Goal: Complete application form: Complete application form

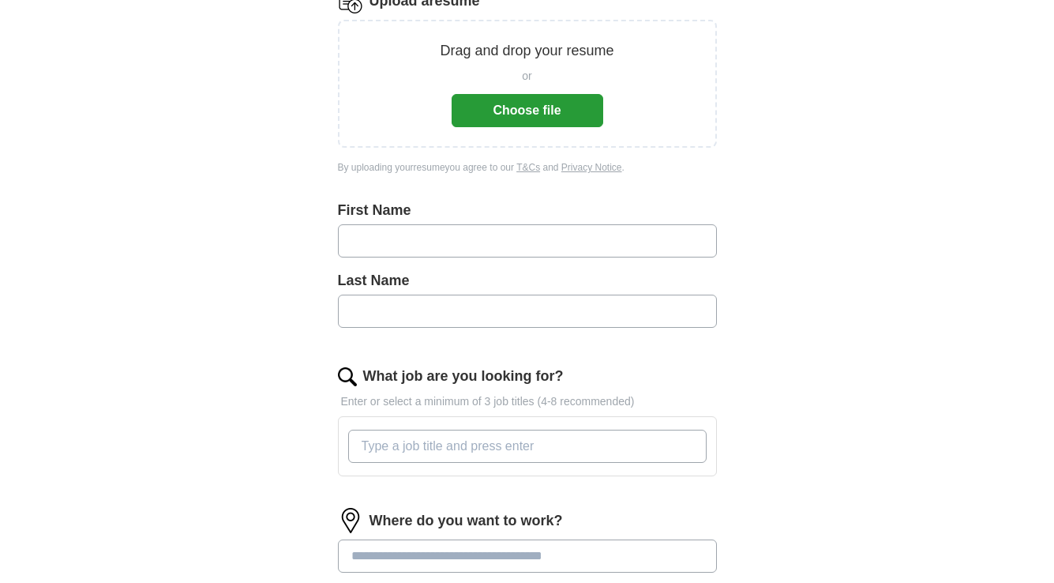
scroll to position [231, 0]
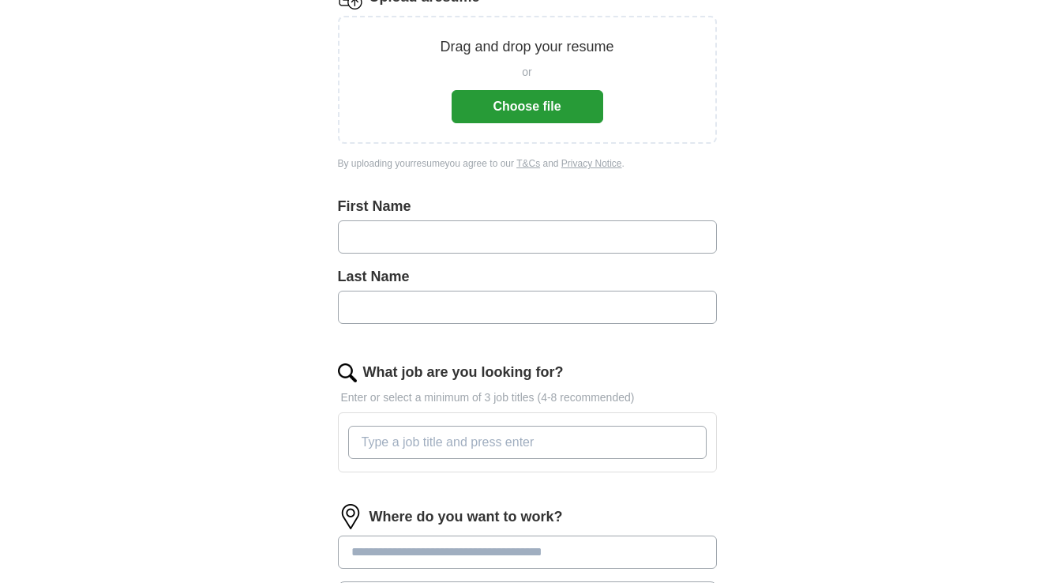
click at [404, 253] on input "text" at bounding box center [527, 236] width 379 height 33
type input "**********"
type input "*******"
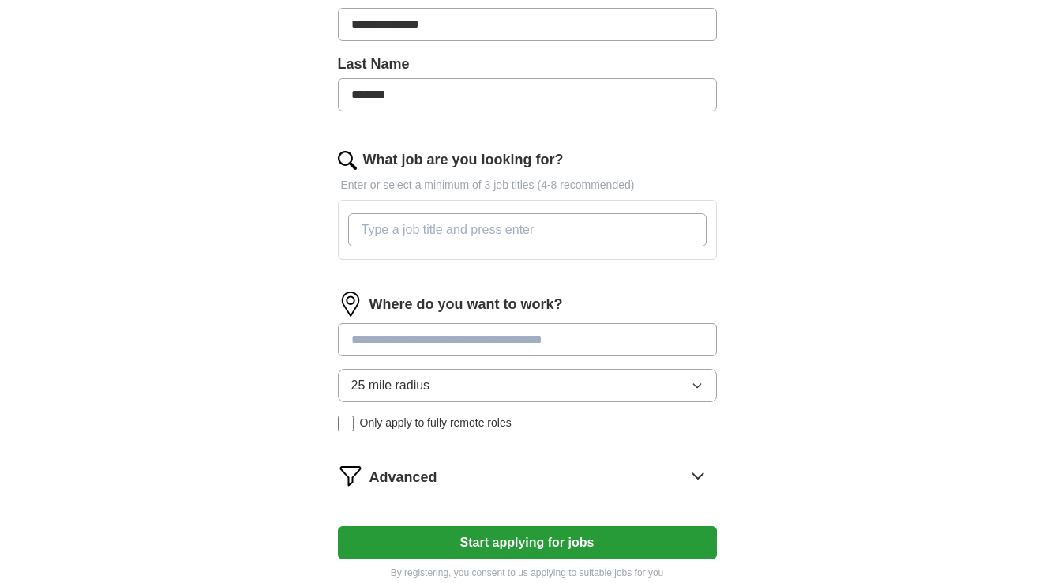
scroll to position [448, 0]
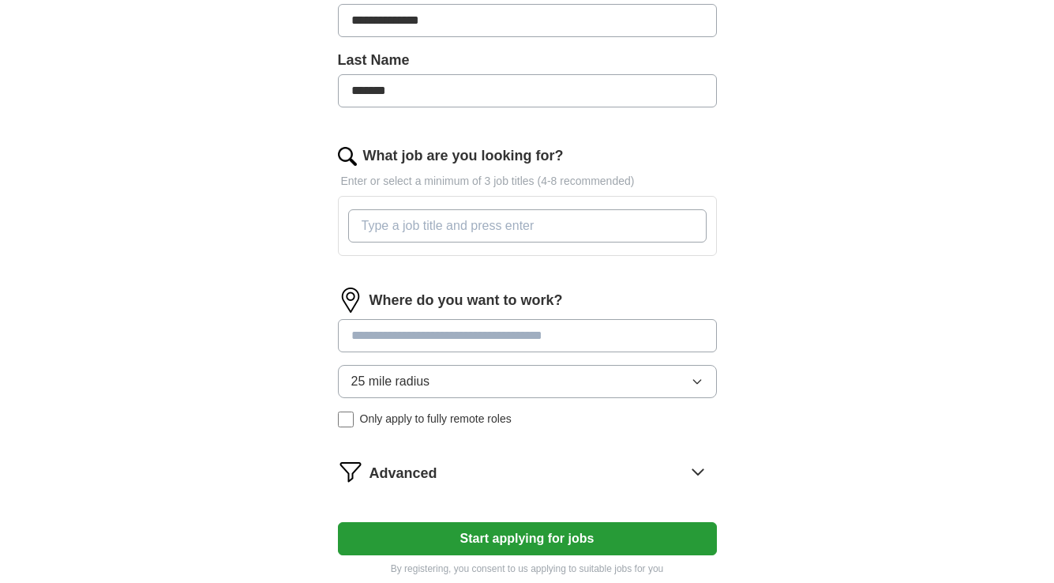
click at [457, 220] on input "What job are you looking for?" at bounding box center [527, 225] width 359 height 33
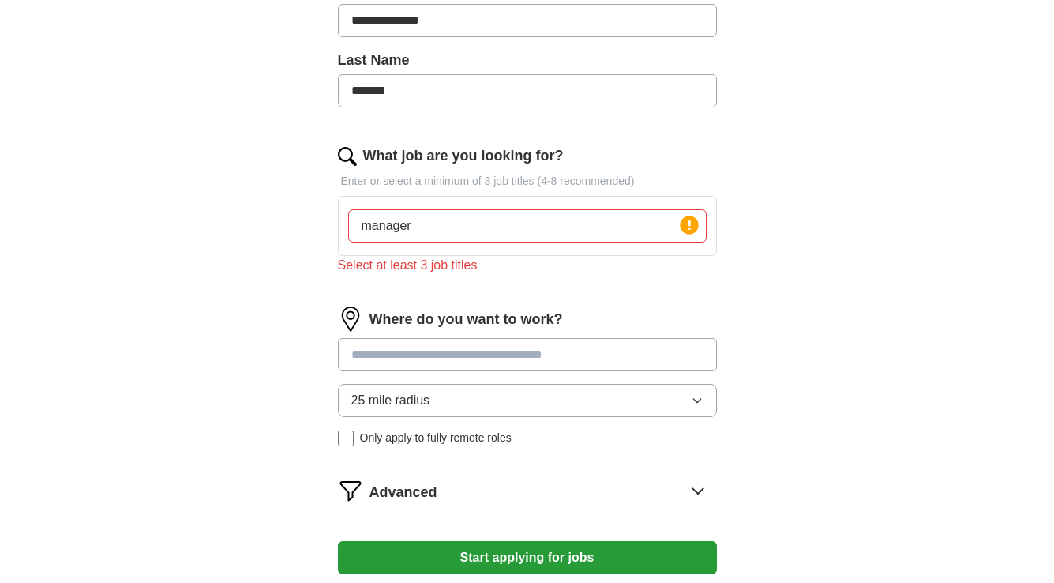
click at [533, 341] on input at bounding box center [527, 354] width 379 height 33
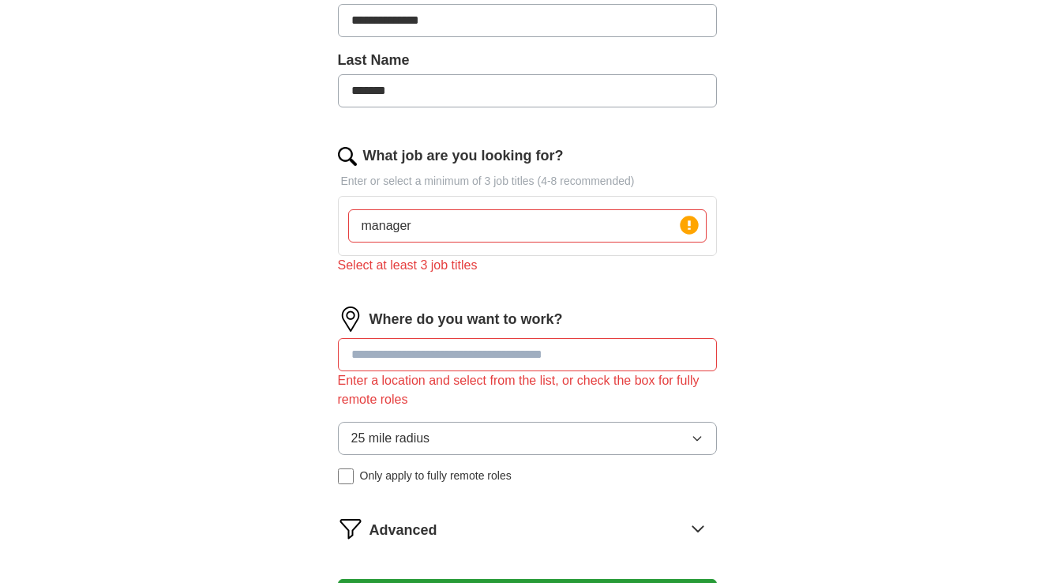
click at [358, 227] on input "manager" at bounding box center [527, 225] width 359 height 33
click at [455, 227] on input "project manager" at bounding box center [527, 225] width 359 height 33
type input "project manager, program, mediator"
click at [424, 367] on input at bounding box center [527, 354] width 379 height 33
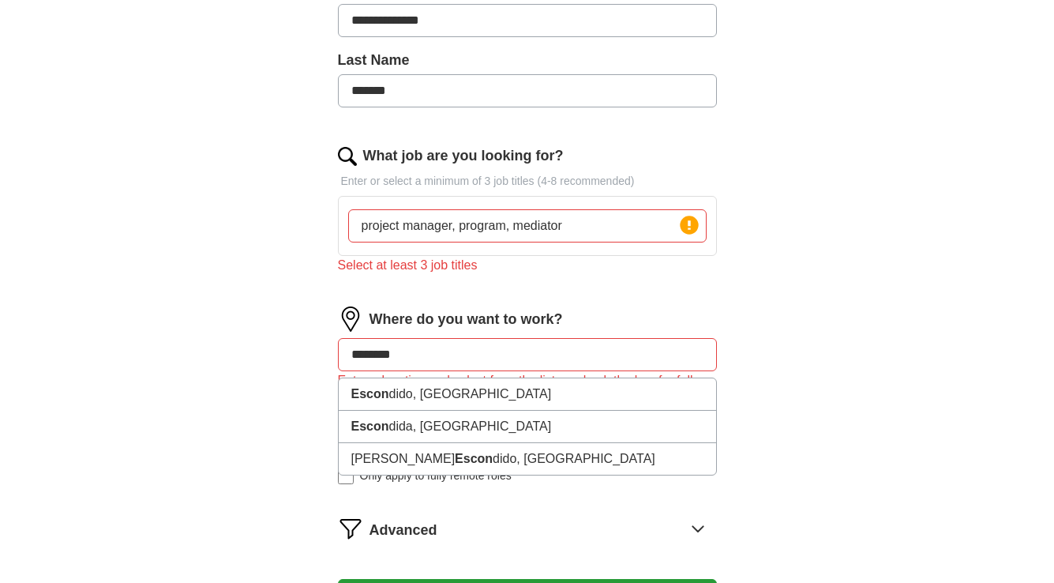
type input "*********"
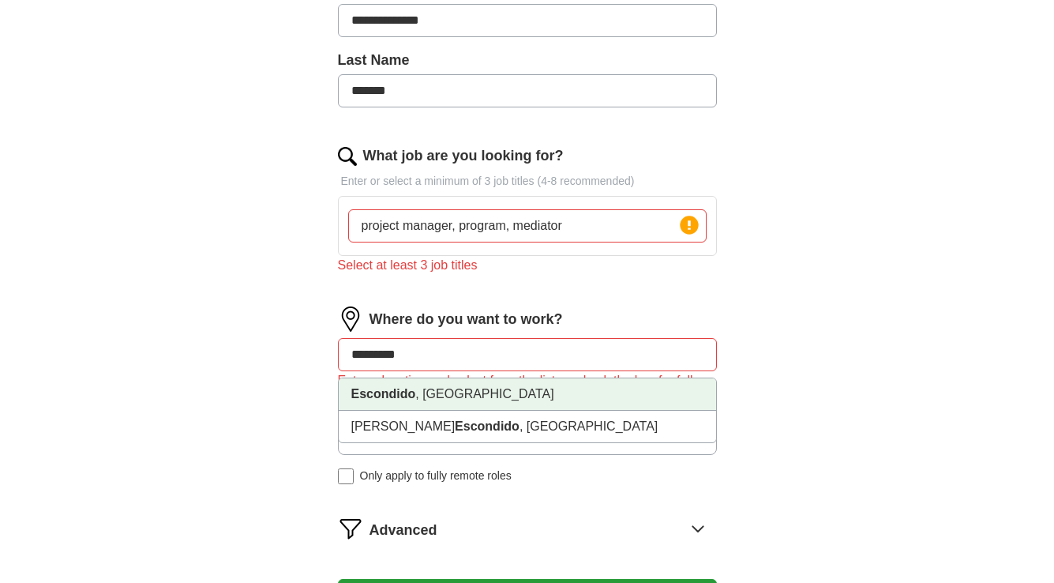
click at [438, 385] on li "Escondido , [GEOGRAPHIC_DATA]" at bounding box center [528, 394] width 378 height 32
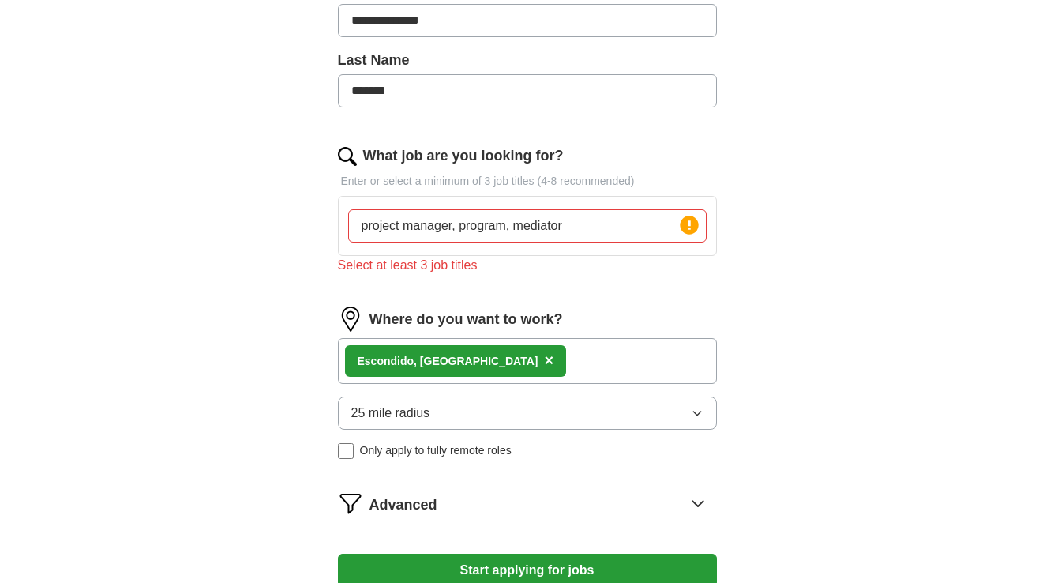
click at [695, 417] on icon "button" at bounding box center [697, 413] width 13 height 13
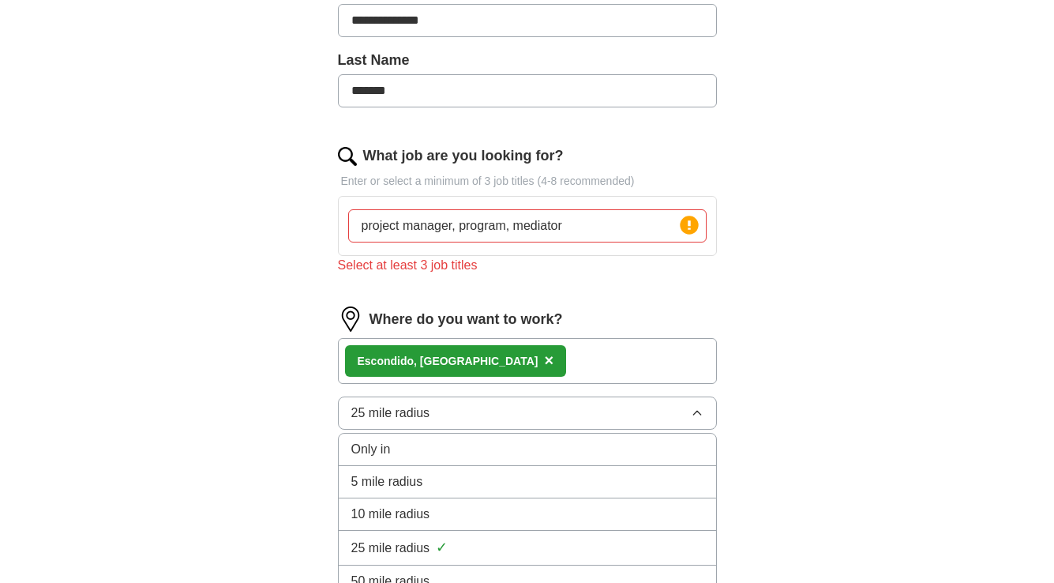
click at [440, 542] on span "✓" at bounding box center [442, 547] width 12 height 21
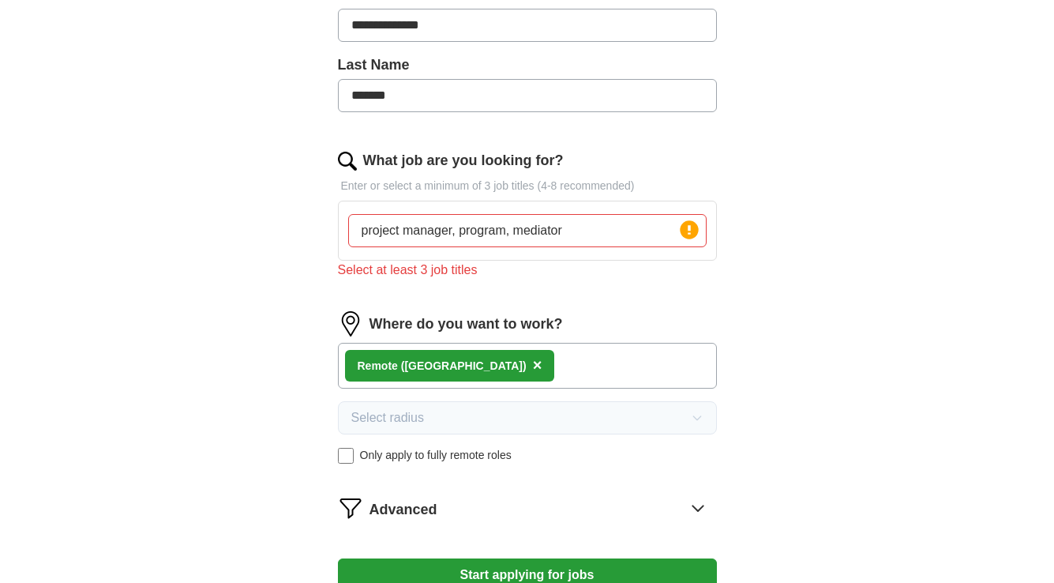
scroll to position [429, 0]
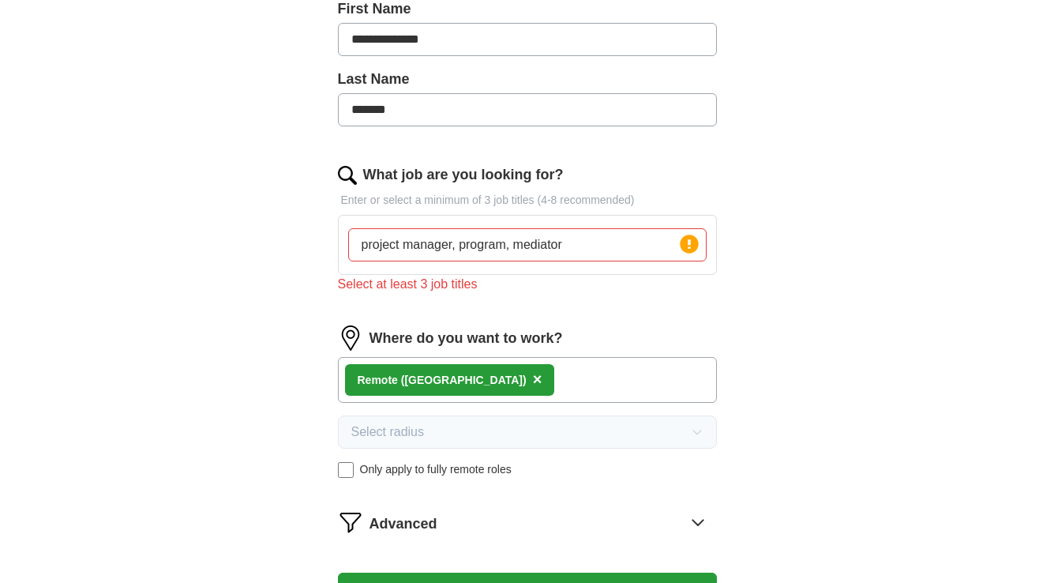
click at [571, 253] on input "project manager, program, mediator" at bounding box center [527, 244] width 359 height 33
click at [507, 246] on input "project manager, program, mediator" at bounding box center [527, 244] width 359 height 33
type input "project manager, dispute resolution, mediator"
click at [500, 386] on div "Remote ([GEOGRAPHIC_DATA]) ×" at bounding box center [527, 380] width 379 height 46
click at [476, 381] on div "Remote ([GEOGRAPHIC_DATA]) ×" at bounding box center [527, 380] width 379 height 46
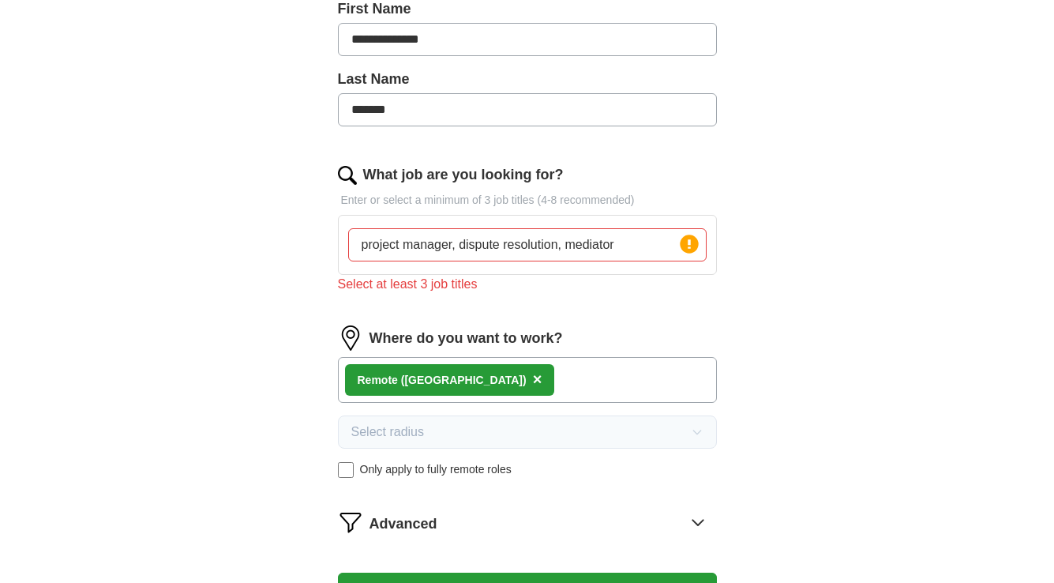
click at [476, 381] on div "Remote ([GEOGRAPHIC_DATA]) ×" at bounding box center [527, 380] width 379 height 46
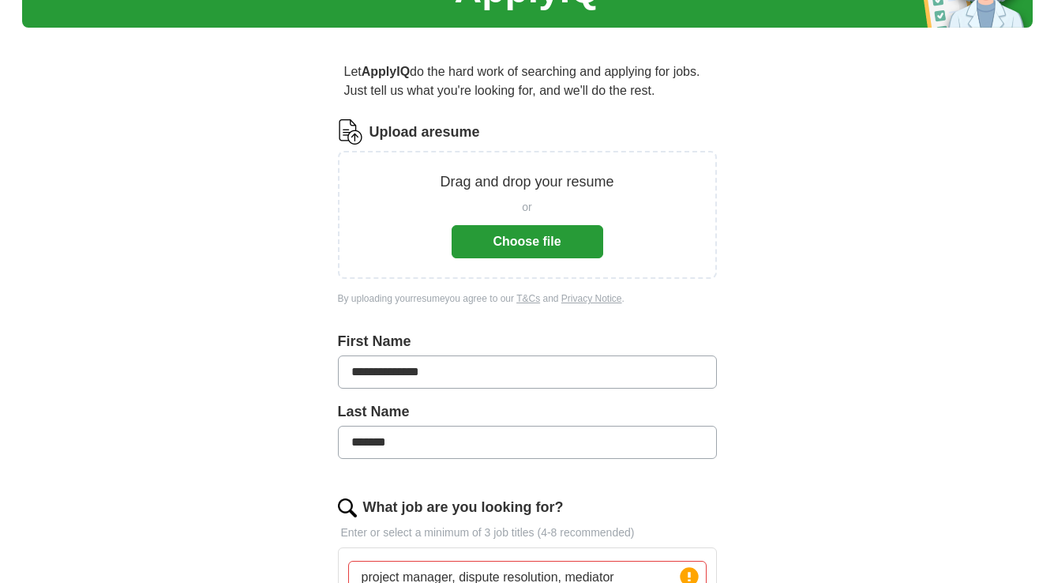
scroll to position [90, 0]
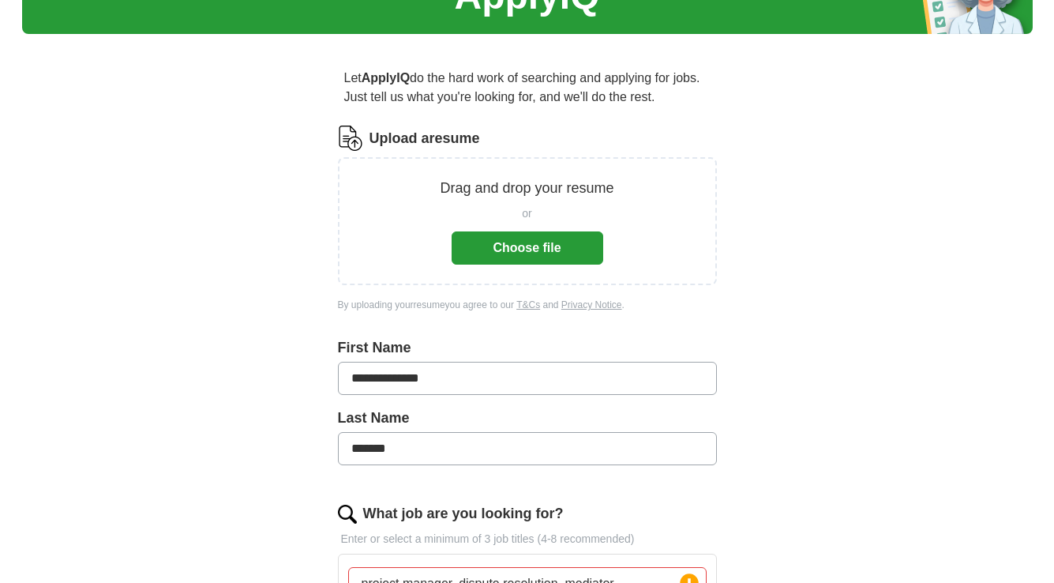
click at [553, 243] on button "Choose file" at bounding box center [528, 247] width 152 height 33
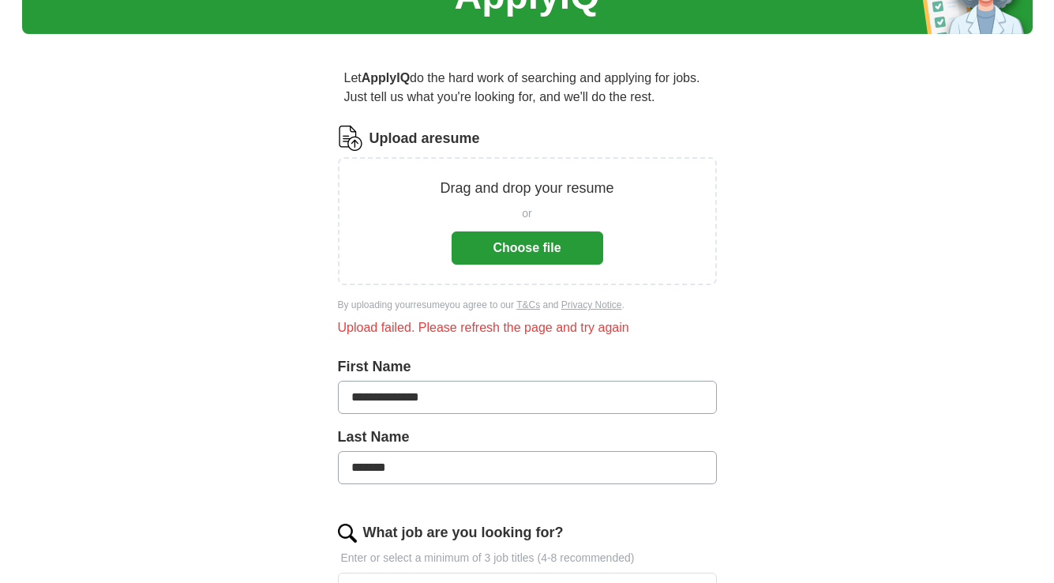
click at [518, 242] on button "Choose file" at bounding box center [528, 247] width 152 height 33
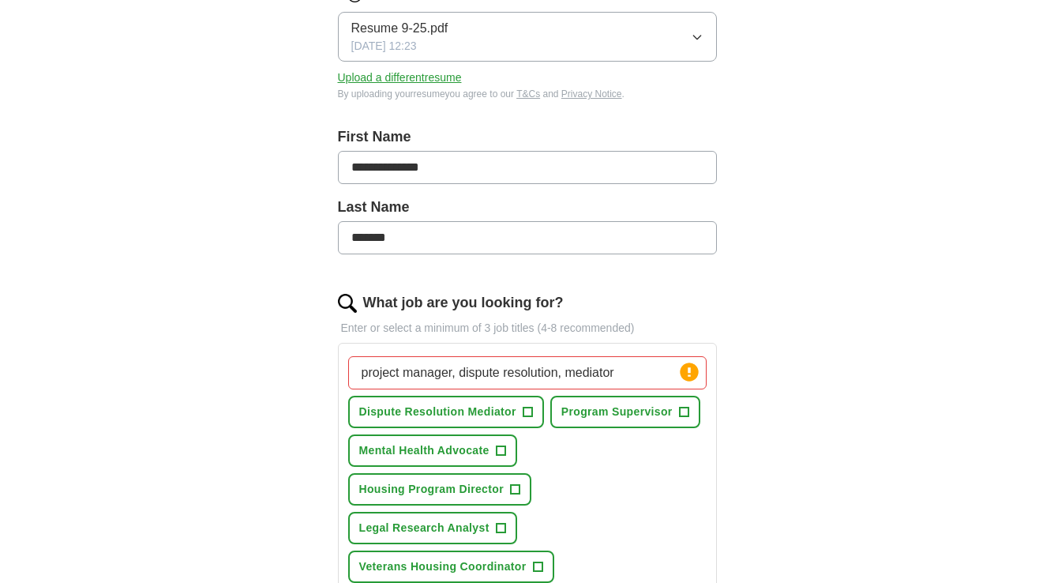
scroll to position [235, 0]
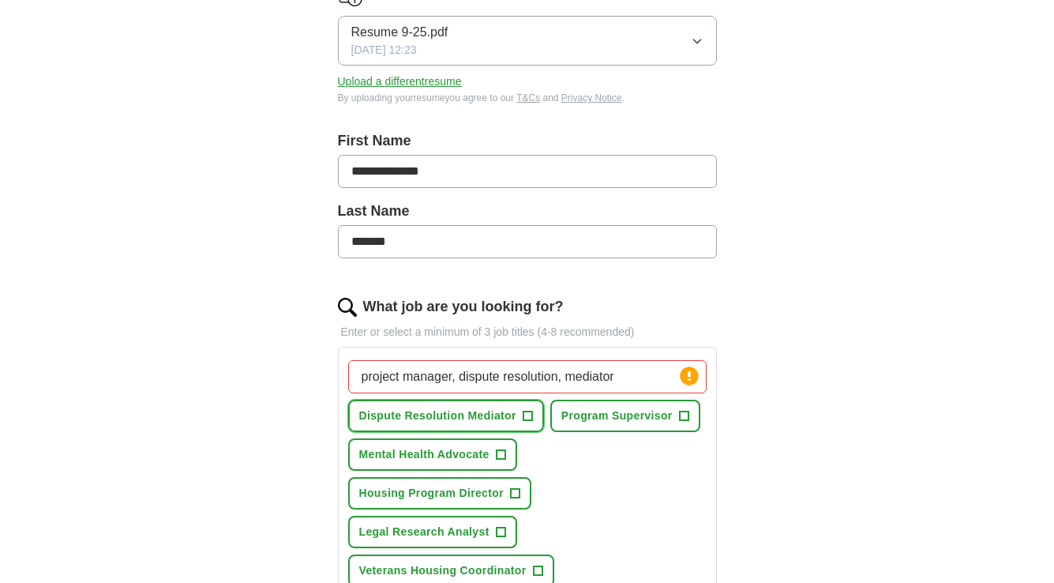
click at [531, 413] on span "+" at bounding box center [527, 416] width 9 height 13
click at [457, 427] on button "Dispute Resolution Mediator ✓ ×" at bounding box center [446, 416] width 196 height 32
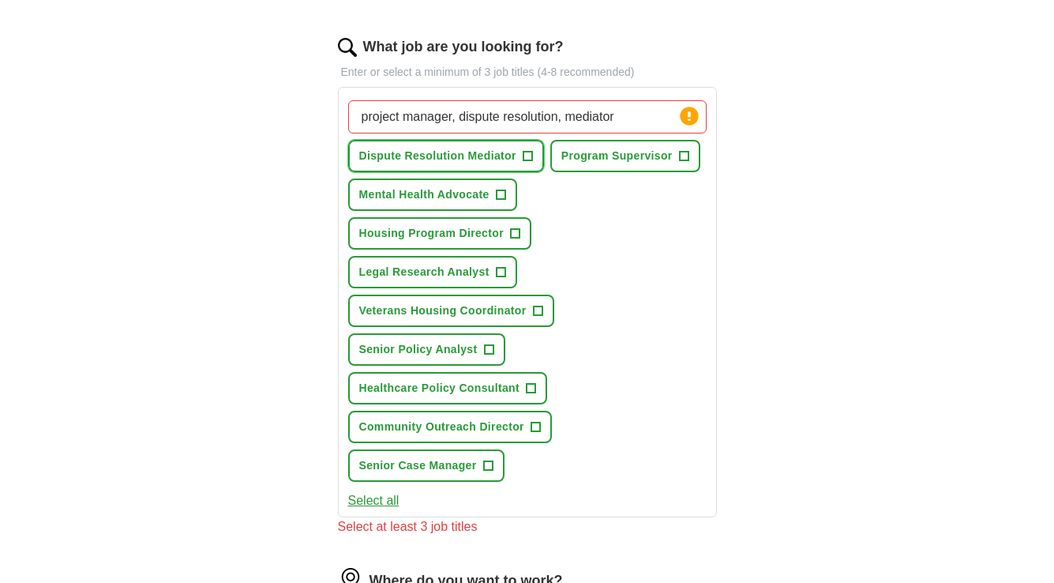
scroll to position [484, 0]
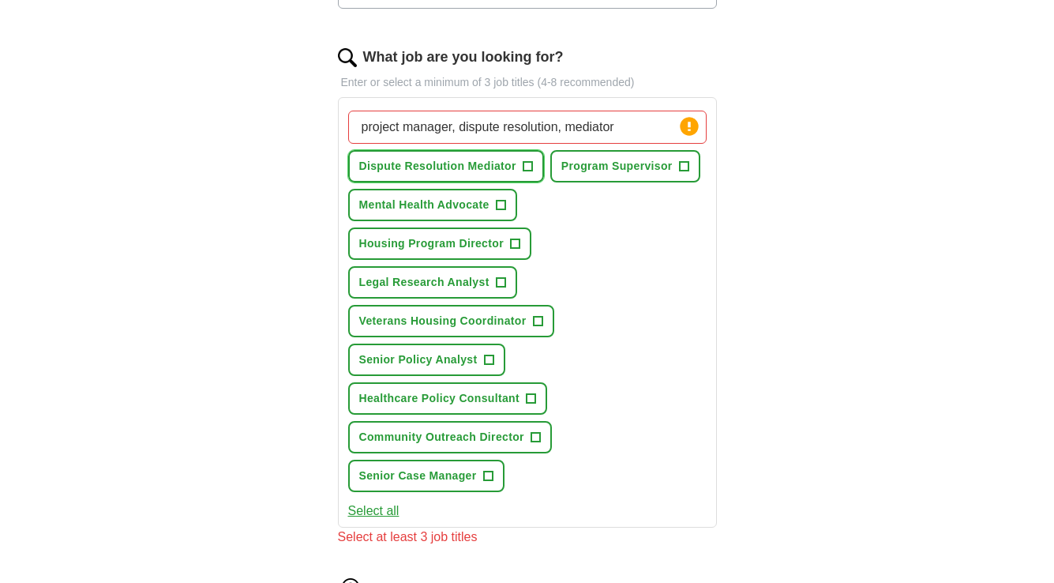
click at [526, 164] on span "+" at bounding box center [527, 166] width 9 height 13
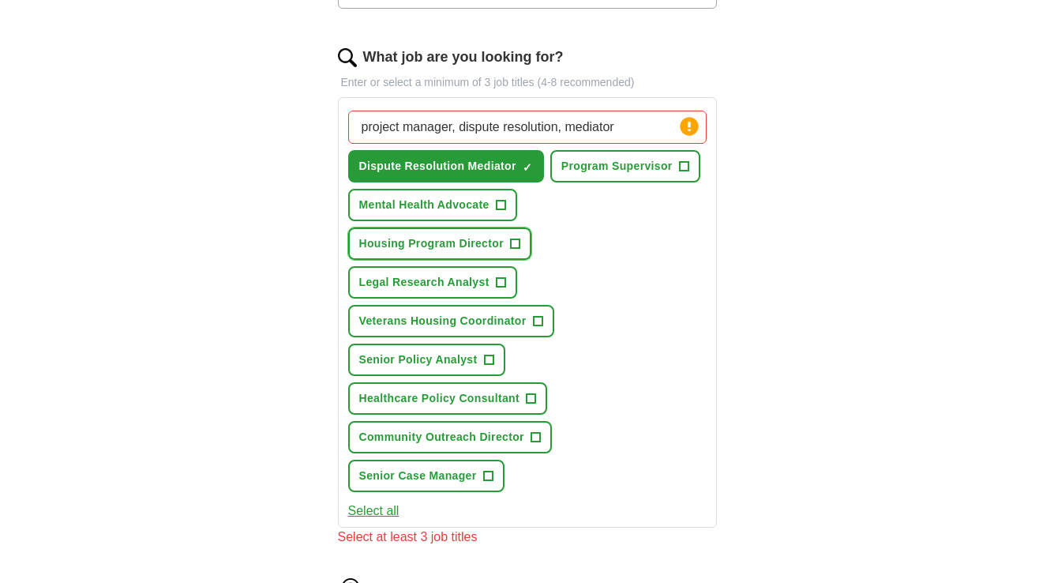
click at [515, 242] on span "+" at bounding box center [514, 244] width 9 height 13
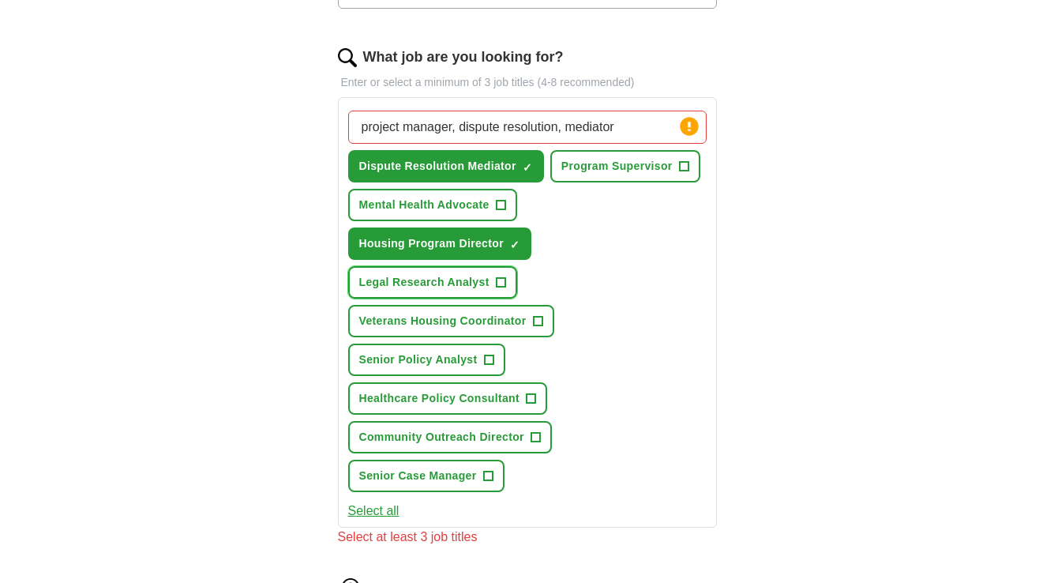
click at [506, 276] on span "+" at bounding box center [500, 282] width 9 height 13
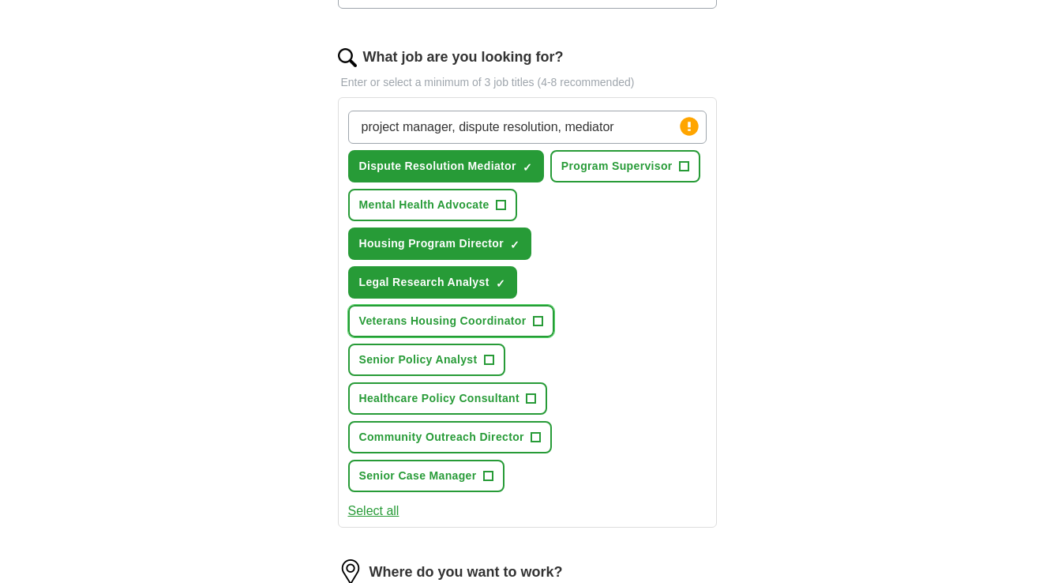
click at [539, 315] on span "+" at bounding box center [537, 321] width 9 height 13
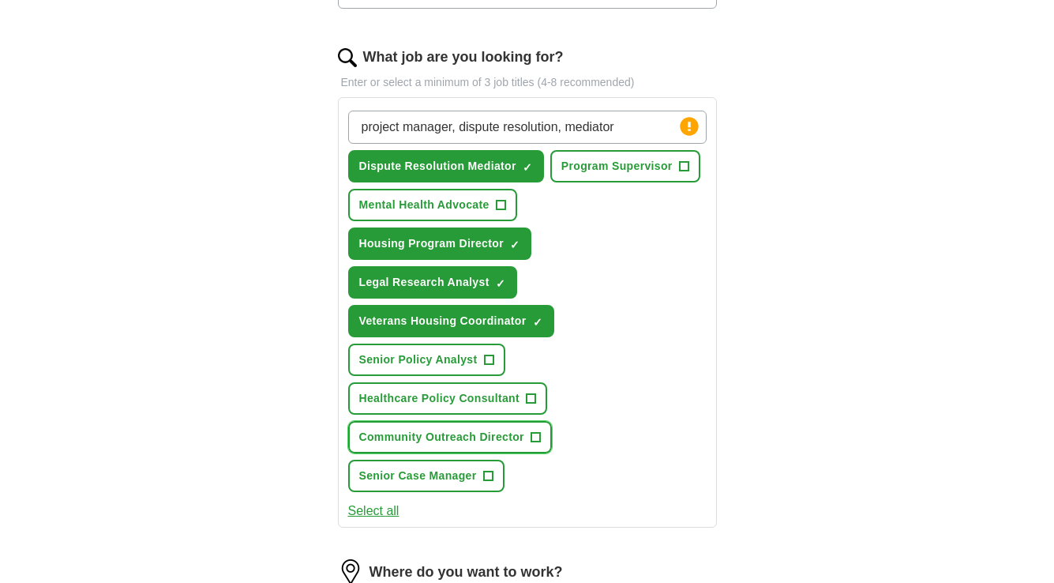
click at [541, 421] on button "Community Outreach Director +" at bounding box center [450, 437] width 204 height 32
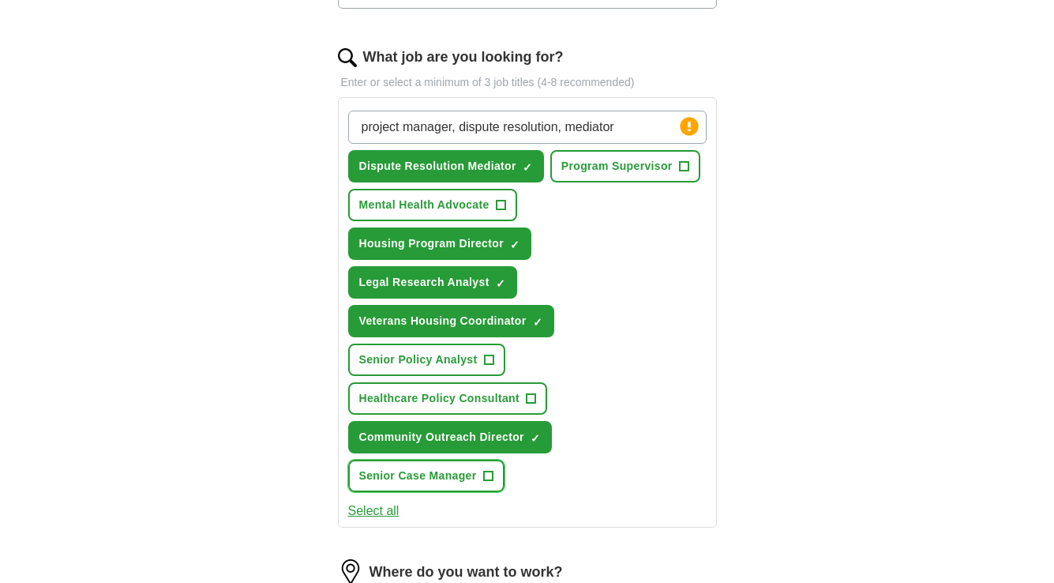
click at [486, 470] on span "+" at bounding box center [487, 476] width 9 height 13
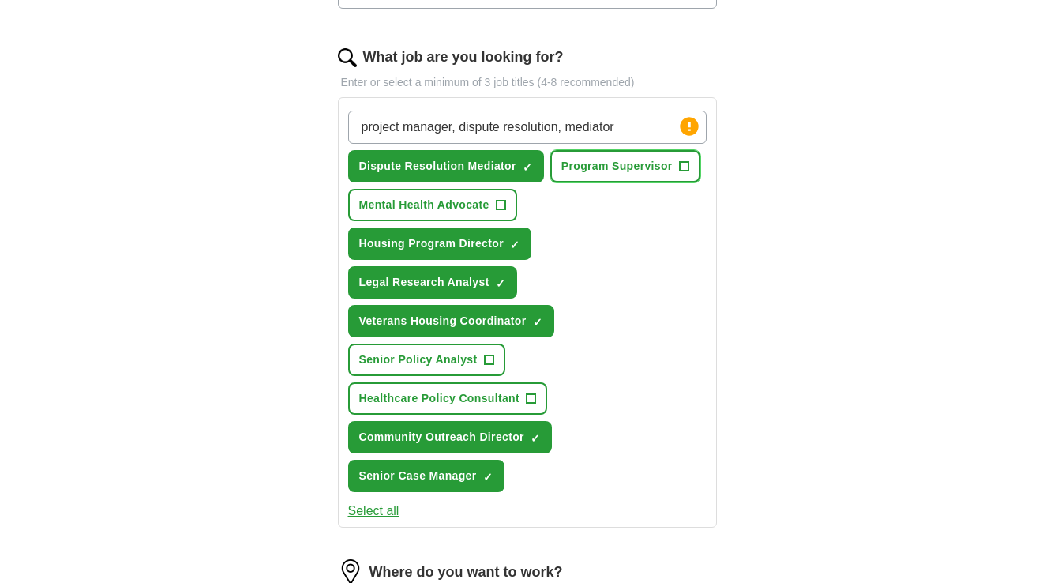
click at [682, 168] on span "+" at bounding box center [683, 166] width 9 height 13
click at [0, 0] on span "×" at bounding box center [0, 0] width 0 height 0
click at [682, 168] on span "+" at bounding box center [683, 166] width 9 height 13
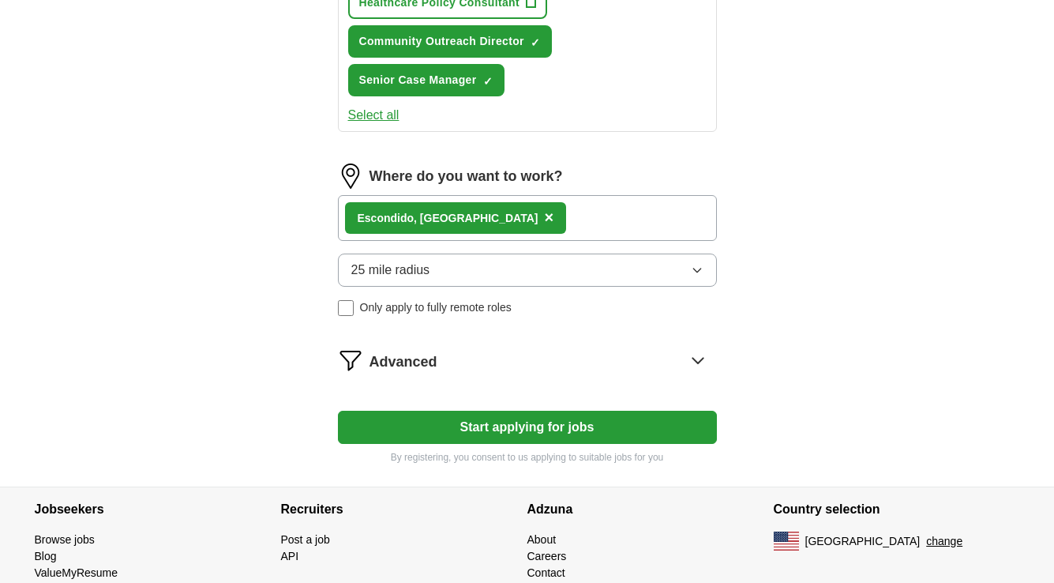
scroll to position [882, 0]
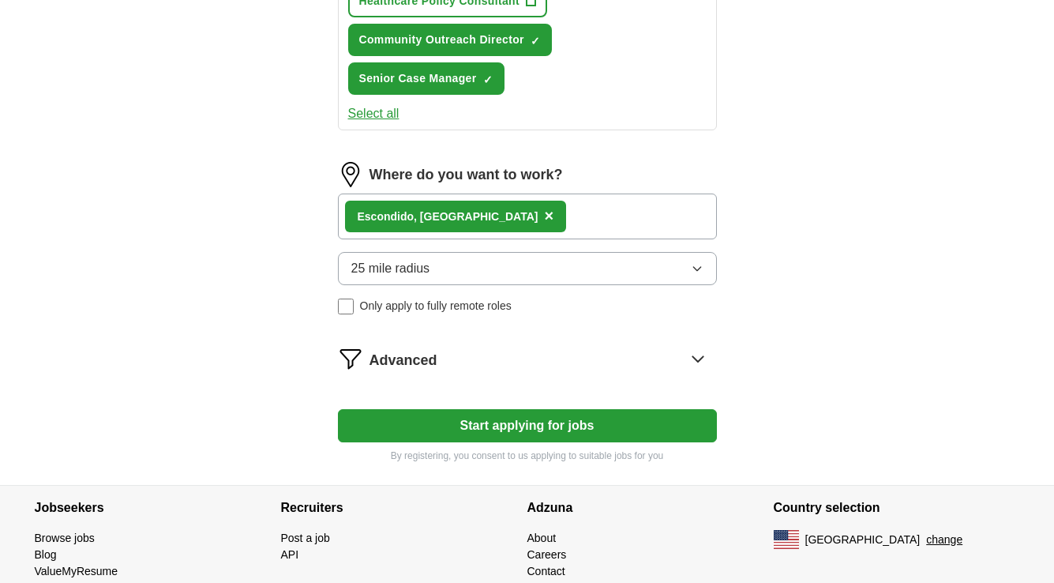
click at [565, 409] on button "Start applying for jobs" at bounding box center [527, 425] width 379 height 33
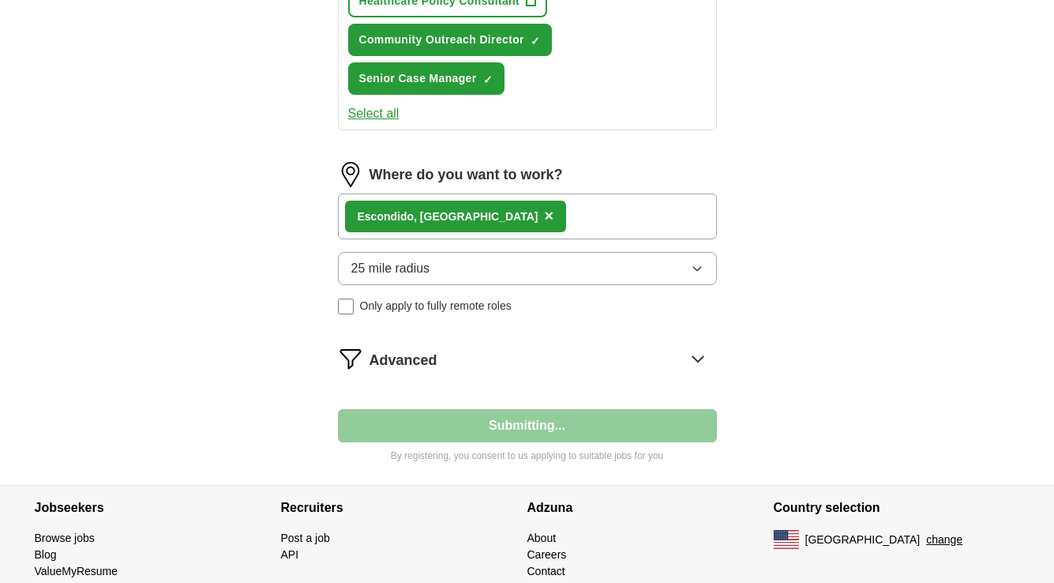
select select "**"
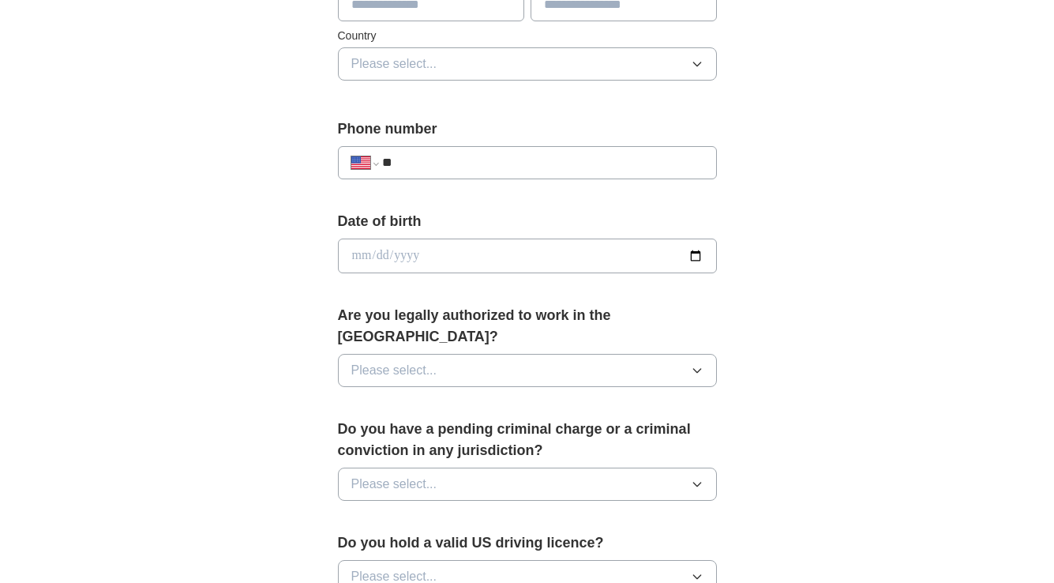
scroll to position [0, 0]
